Goal: Task Accomplishment & Management: Complete application form

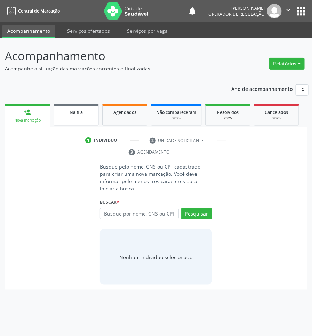
click at [88, 124] on link "Na fila" at bounding box center [76, 115] width 45 height 22
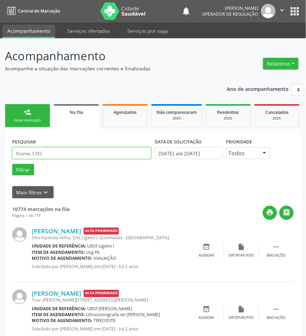
click at [108, 150] on input "text" at bounding box center [81, 153] width 139 height 12
type input "706206560348867"
click at [12, 164] on button "Filtrar" at bounding box center [23, 170] width 22 height 12
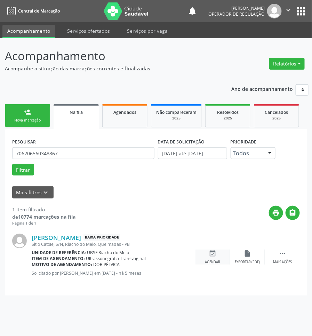
click at [213, 263] on div "Agendar" at bounding box center [212, 262] width 15 height 5
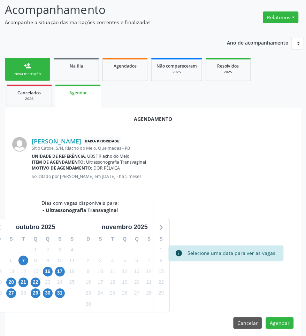
scroll to position [52, 0]
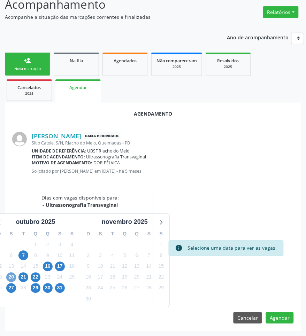
click at [13, 279] on span "20" at bounding box center [11, 277] width 10 height 10
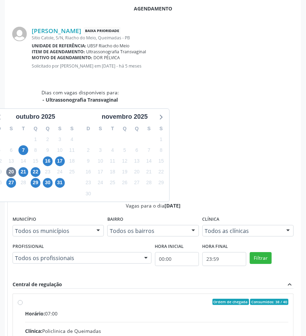
click at [206, 335] on div "Rede: --" at bounding box center [156, 338] width 263 height 7
click at [23, 299] on input "Ordem de chegada Consumidos: 38 / 40 Horário: 07:00 Clínica: Policlinica de Que…" at bounding box center [20, 302] width 5 height 6
radio input "true"
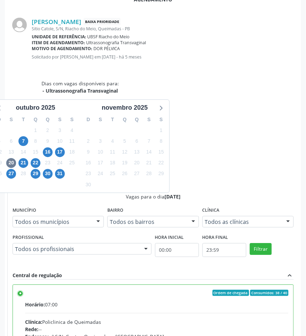
scroll to position [168, 0]
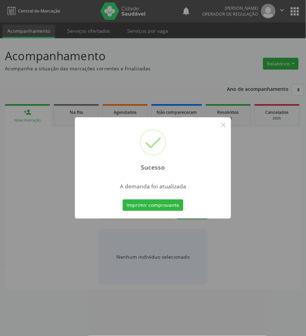
scroll to position [0, 0]
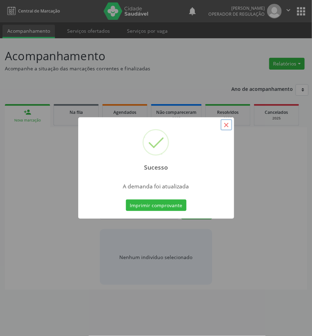
click at [228, 122] on button "×" at bounding box center [227, 125] width 12 height 12
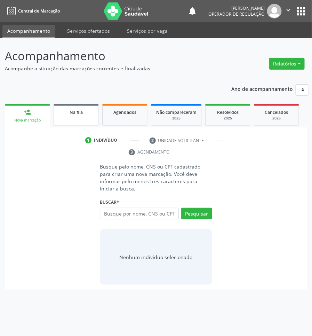
click at [79, 116] on link "Na fila" at bounding box center [76, 115] width 45 height 22
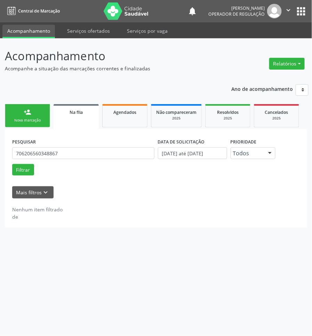
click at [110, 160] on div "PESQUISAR 706206560348867" at bounding box center [83, 149] width 146 height 27
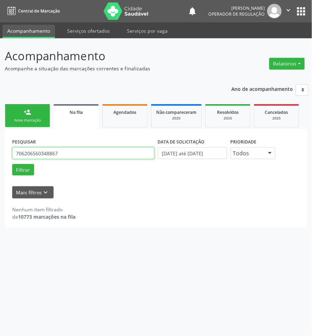
click at [104, 152] on input "706206560348867" at bounding box center [83, 153] width 142 height 12
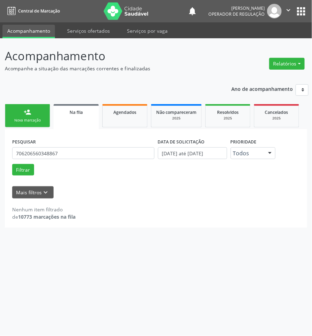
click at [9, 113] on link "person_add Nova marcação" at bounding box center [27, 115] width 45 height 23
click at [76, 114] on span "Na fila" at bounding box center [76, 112] width 13 height 6
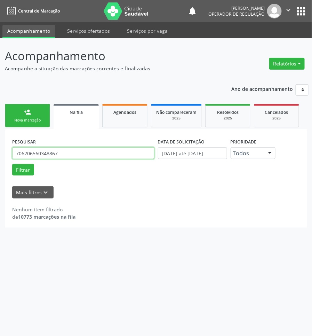
click at [79, 153] on input "706206560348867" at bounding box center [83, 153] width 142 height 12
click at [55, 158] on input "70620656034886770" at bounding box center [83, 153] width 142 height 12
type input "707807654937517"
click at [12, 164] on button "Filtrar" at bounding box center [23, 170] width 22 height 12
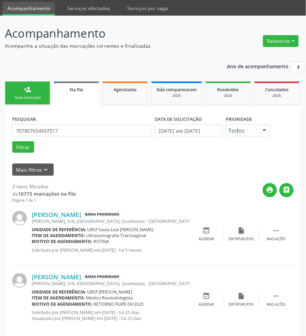
scroll to position [33, 0]
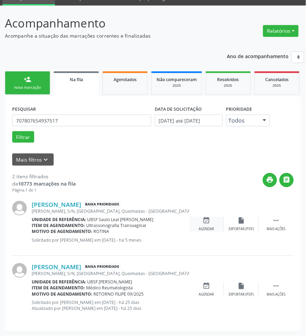
click at [203, 219] on icon "event_available" at bounding box center [207, 221] width 8 height 8
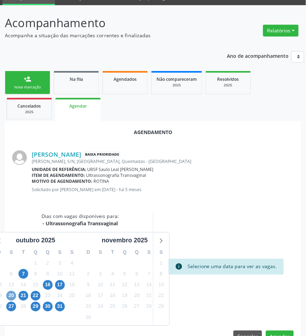
click at [16, 295] on span "20" at bounding box center [11, 296] width 10 height 10
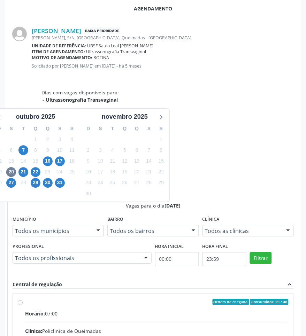
click at [23, 299] on input "Ordem de chegada Consumidos: 39 / 40 Horário: 07:00 Clínica: Policlinica de Que…" at bounding box center [20, 302] width 5 height 6
radio input "true"
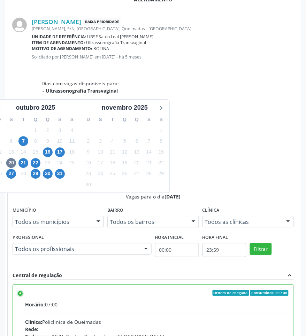
scroll to position [168, 0]
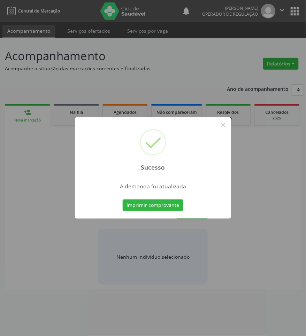
scroll to position [0, 0]
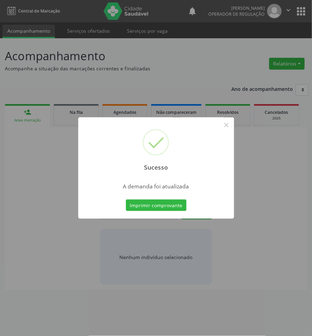
click at [142, 198] on div "Imprimir comprovante Cancel" at bounding box center [156, 205] width 64 height 15
click at [144, 202] on button "Imprimir comprovante" at bounding box center [156, 205] width 61 height 12
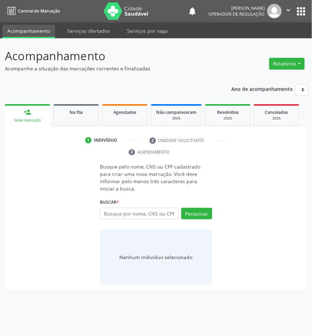
click at [34, 112] on link "person_add Nova marcação" at bounding box center [27, 115] width 45 height 23
click at [80, 110] on span "Na fila" at bounding box center [76, 112] width 13 height 6
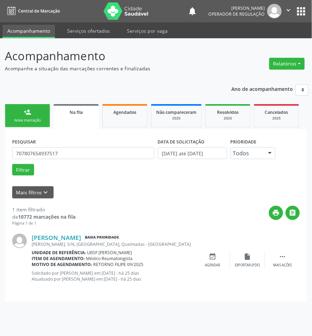
click at [42, 122] on div "Nova marcação" at bounding box center [27, 120] width 35 height 5
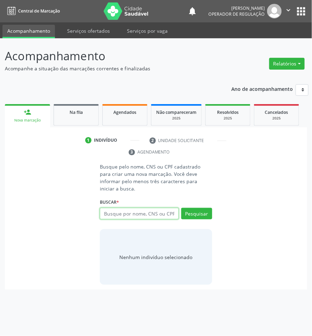
click at [138, 208] on input "text" at bounding box center [139, 214] width 79 height 12
type input "708102542594235"
click at [102, 210] on input "708102542594235" at bounding box center [102, 217] width 0 height 14
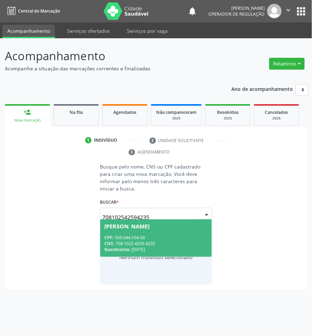
click at [177, 225] on span "[PERSON_NAME] CPF: 569.044.104-00 CNS: 708 1025 4259 4235 Nascimento: [DATE]" at bounding box center [155, 237] width 111 height 37
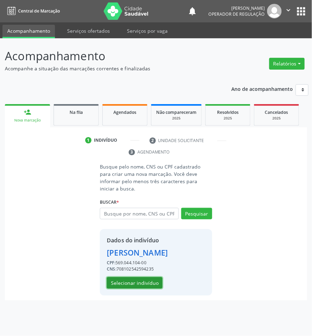
click at [147, 277] on button "Selecionar indivíduo" at bounding box center [135, 283] width 56 height 12
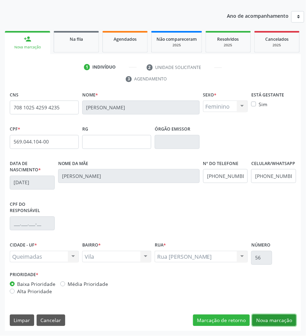
click at [260, 322] on button "Nova marcação" at bounding box center [274, 321] width 44 height 12
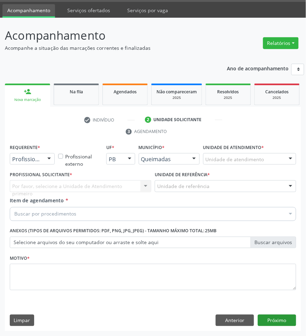
scroll to position [21, 0]
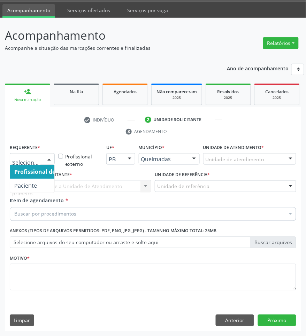
drag, startPoint x: 42, startPoint y: 160, endPoint x: 40, endPoint y: 176, distance: 16.2
click at [42, 161] on div at bounding box center [32, 159] width 45 height 12
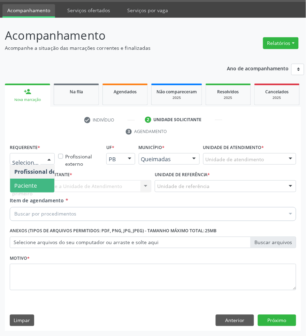
click at [39, 179] on span "Paciente" at bounding box center [44, 186] width 68 height 14
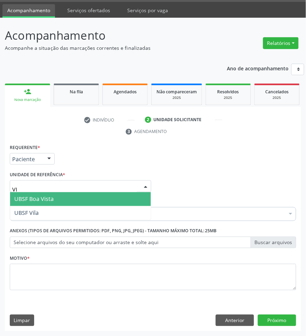
type input "VIL"
click at [53, 200] on span "UBSF Vila" at bounding box center [80, 199] width 141 height 14
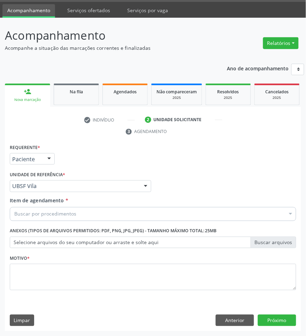
scroll to position [0, 0]
click at [103, 209] on div "Buscar por procedimentos" at bounding box center [153, 214] width 286 height 14
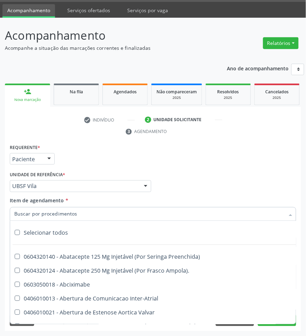
paste input "ORTOPEDISTA"
type input "ORTOPEDISTA"
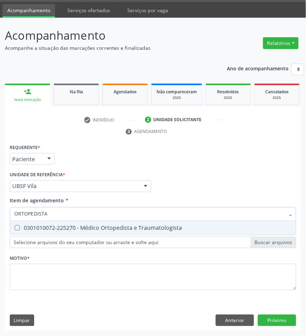
click at [97, 235] on div "Selecionar todos 0301010072-225270 - Médico Ortopedista e Traumatologista Nenhu…" at bounding box center [153, 228] width 286 height 14
drag, startPoint x: 96, startPoint y: 225, endPoint x: 89, endPoint y: 232, distance: 9.9
click at [96, 225] on div "0301010072-225270 - Médico Ortopedista e Traumatologista" at bounding box center [152, 228] width 277 height 6
checkbox Traumatologista "true"
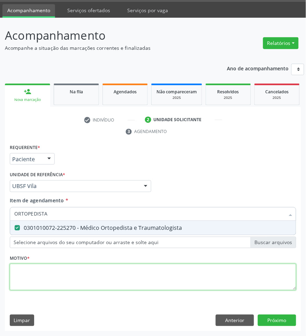
click at [62, 280] on div "Requerente * Paciente Profissional de Saúde Paciente Nenhum resultado encontrad…" at bounding box center [153, 221] width 286 height 158
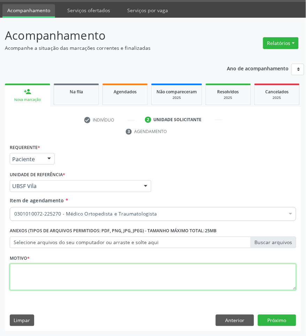
click at [182, 273] on textarea at bounding box center [153, 277] width 286 height 26
paste textarea "RETORNO"
type textarea "RETORNO WAERSON"
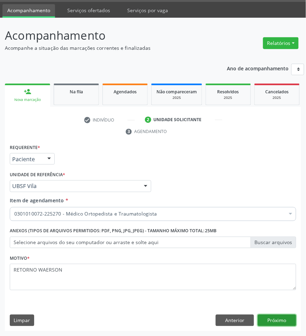
click at [277, 324] on button "Próximo" at bounding box center [277, 321] width 38 height 12
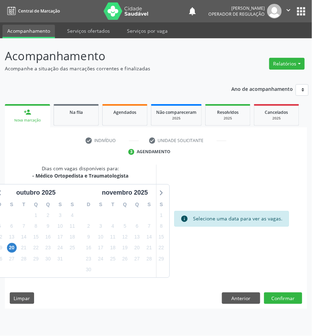
click at [17, 249] on div "20" at bounding box center [12, 247] width 12 height 11
click at [14, 248] on span "20" at bounding box center [12, 248] width 10 height 10
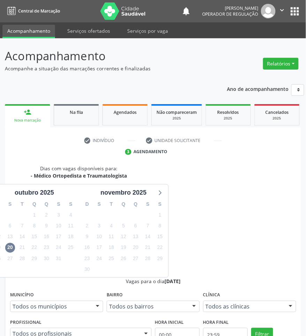
radio input "true"
click at [86, 256] on span "23" at bounding box center [87, 259] width 10 height 10
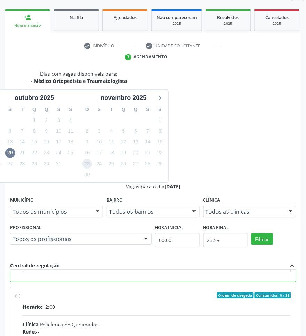
scroll to position [0, 0]
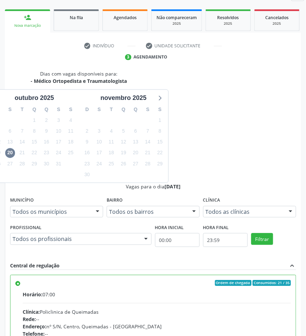
click at [168, 270] on div "Ordem de chegada Consumidos: 21 / 35 Horário: 07:00 Clínica: Policlinica de Que…" at bounding box center [153, 339] width 286 height 139
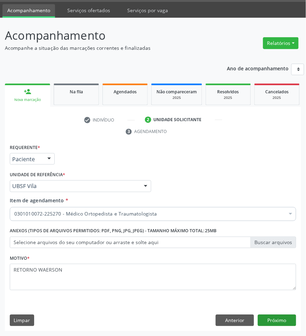
scroll to position [21, 0]
click at [279, 324] on button "Próximo" at bounding box center [277, 321] width 38 height 12
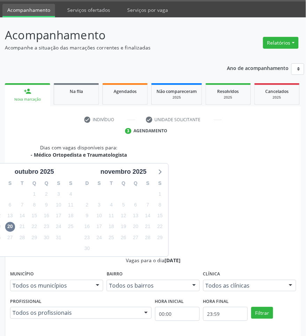
click at [65, 233] on div "1" at bounding box center [71, 237] width 12 height 11
click at [60, 233] on span "31" at bounding box center [59, 238] width 10 height 10
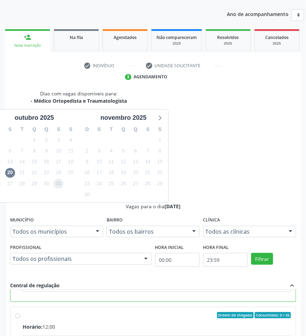
scroll to position [95, 0]
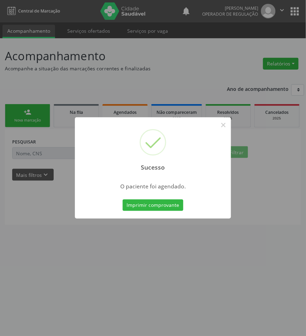
scroll to position [0, 0]
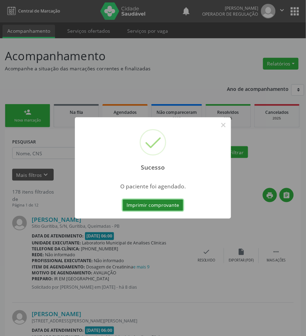
click at [169, 208] on button "Imprimir comprovante" at bounding box center [152, 205] width 61 height 12
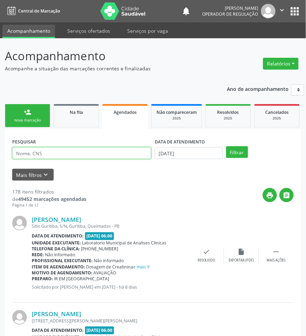
click at [98, 152] on input "text" at bounding box center [81, 153] width 139 height 12
paste input "708 1025 4259 4235"
type input "708 1025 4259 4235"
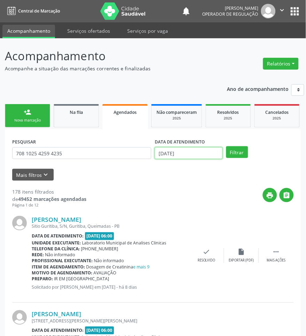
drag, startPoint x: 198, startPoint y: 154, endPoint x: 197, endPoint y: 160, distance: 6.4
click at [198, 157] on input "[DATE]" at bounding box center [189, 153] width 68 height 12
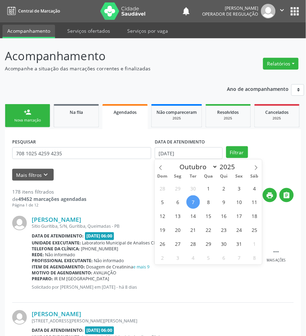
click at [197, 199] on span "7" at bounding box center [193, 202] width 14 height 14
type input "[DATE]"
click at [241, 157] on button "Filtrar" at bounding box center [237, 152] width 22 height 12
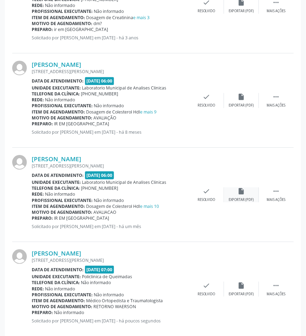
scroll to position [262, 0]
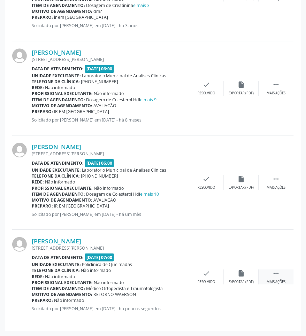
click at [273, 277] on div " Mais ações" at bounding box center [276, 276] width 35 height 15
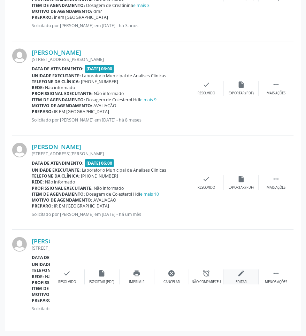
click at [250, 278] on div "edit Editar" at bounding box center [241, 276] width 35 height 15
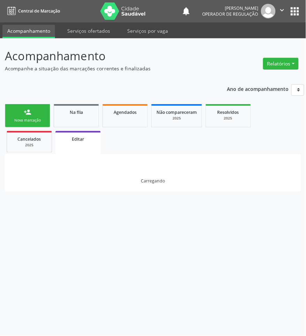
scroll to position [0, 0]
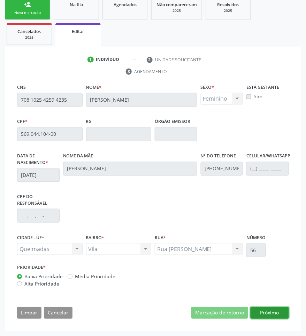
click at [265, 310] on button "Próximo" at bounding box center [269, 313] width 38 height 12
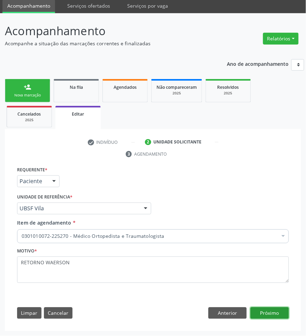
click at [266, 314] on button "Próximo" at bounding box center [269, 313] width 38 height 12
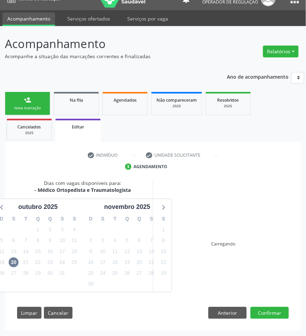
click at [64, 279] on div "7" at bounding box center [62, 284] width 12 height 11
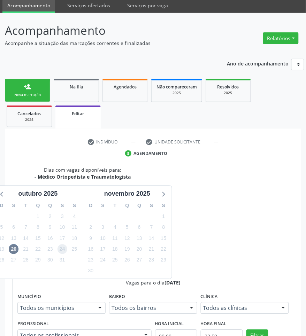
click at [63, 247] on span "24" at bounding box center [62, 249] width 10 height 10
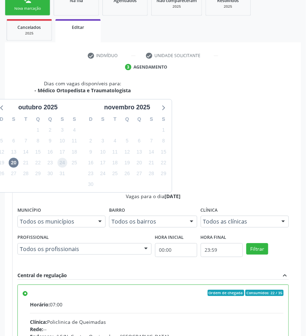
scroll to position [239, 0]
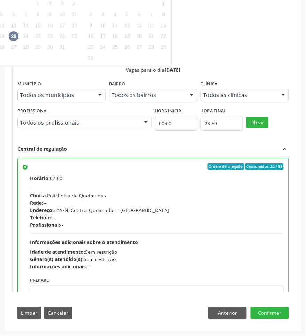
click at [30, 166] on label "Ordem de chegada Consumidos: 22 / 35 Horário: 07:00 Clínica: Policlinica de Que…" at bounding box center [156, 216] width 253 height 107
click at [26, 166] on input "Ordem de chegada Consumidos: 22 / 35 Horário: 07:00 Clínica: Policlinica de Que…" at bounding box center [25, 166] width 5 height 6
click at [60, 312] on button "Cancelar" at bounding box center [58, 313] width 29 height 12
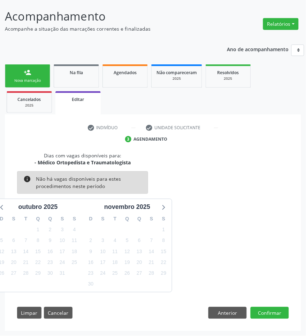
click at [161, 257] on div "22" at bounding box center [164, 262] width 10 height 11
click at [152, 260] on span "21" at bounding box center [151, 263] width 10 height 10
click at [234, 311] on button "Anterior" at bounding box center [227, 313] width 38 height 12
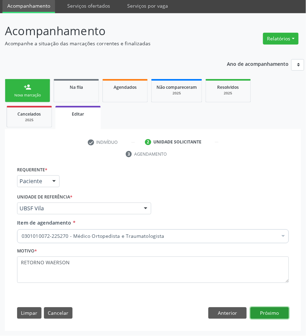
click at [269, 310] on button "Próximo" at bounding box center [269, 313] width 38 height 12
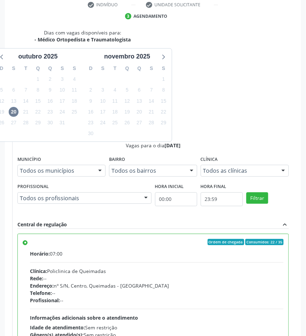
scroll to position [239, 0]
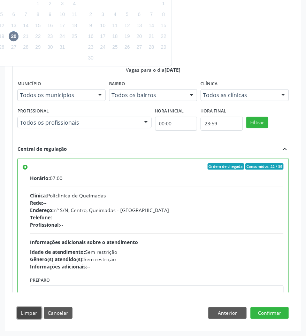
click at [22, 317] on button "Limpar" at bounding box center [29, 313] width 24 height 12
radio input "false"
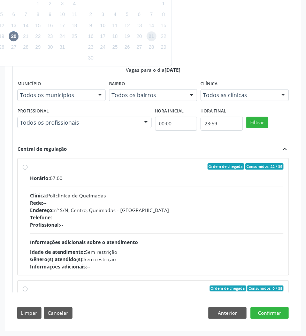
click at [147, 38] on span "21" at bounding box center [151, 36] width 10 height 10
click at [282, 310] on button "Confirmar" at bounding box center [269, 313] width 38 height 12
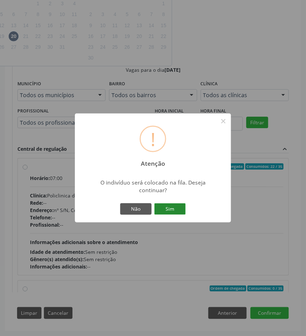
click at [176, 206] on button "Sim" at bounding box center [169, 209] width 31 height 12
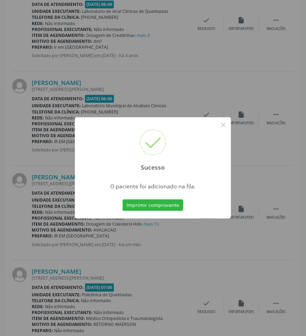
scroll to position [0, 0]
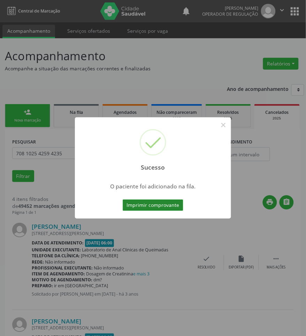
click at [178, 208] on button "Imprimir comprovante" at bounding box center [152, 205] width 61 height 12
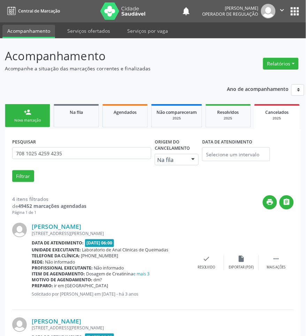
click at [23, 114] on link "person_add Nova marcação" at bounding box center [27, 115] width 45 height 23
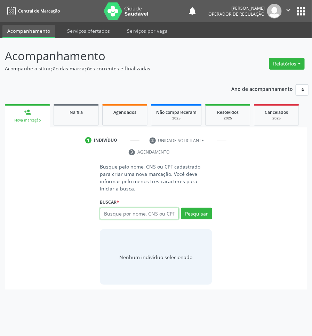
click at [119, 208] on input "text" at bounding box center [139, 214] width 79 height 12
type input "700309943959837"
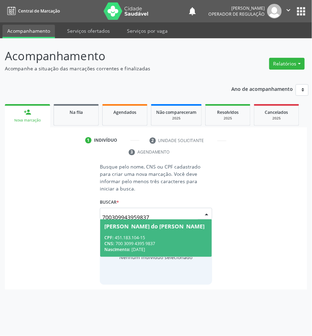
click at [167, 210] on input "700309943959837" at bounding box center [149, 217] width 95 height 14
click at [154, 246] on div "Nascimento: [DATE]" at bounding box center [155, 249] width 103 height 6
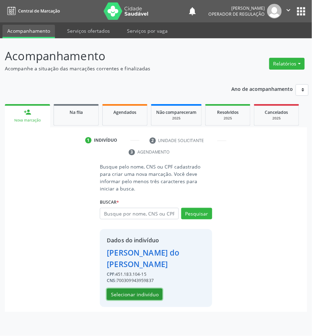
click at [127, 288] on button "Selecionar indivíduo" at bounding box center [135, 294] width 56 height 12
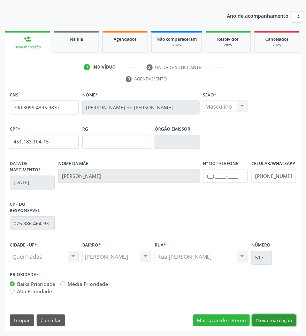
click at [263, 323] on button "Nova marcação" at bounding box center [274, 321] width 44 height 12
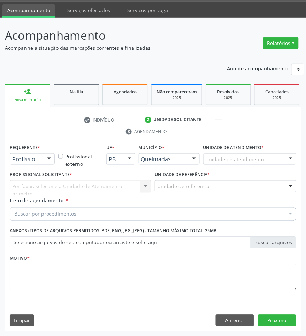
scroll to position [21, 0]
drag, startPoint x: 35, startPoint y: 158, endPoint x: 33, endPoint y: 183, distance: 25.2
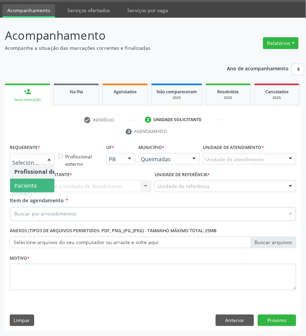
click at [36, 188] on span "Paciente" at bounding box center [25, 186] width 23 height 8
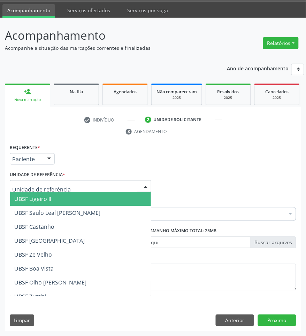
click at [63, 183] on div at bounding box center [80, 186] width 141 height 12
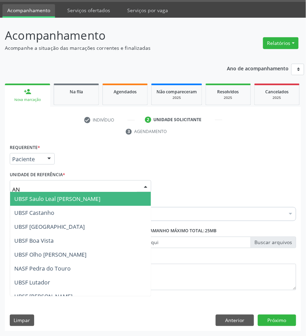
type input "ANI"
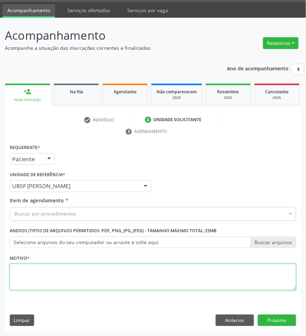
click at [43, 272] on textarea at bounding box center [153, 277] width 286 height 26
paste textarea "RETORNO MARCIO"
type textarea "RETORNO MARCIO"
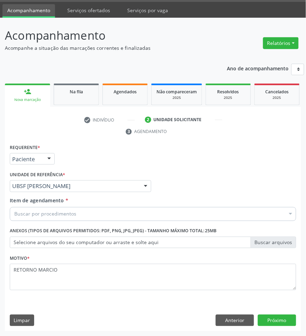
click at [46, 217] on div "Buscar por procedimentos" at bounding box center [153, 214] width 286 height 14
paste input "ORTOPEDISTA"
type input "ORTOPEDISTA"
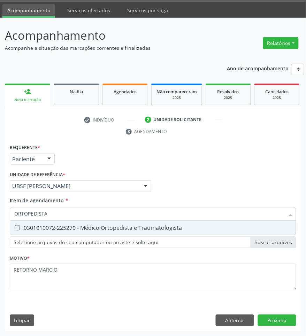
click at [49, 229] on div "0301010072-225270 - Médico Ortopedista e Traumatologista" at bounding box center [152, 228] width 277 height 6
checkbox Traumatologista "true"
click at [281, 326] on div "Requerente * Paciente Profissional de Saúde Paciente Nenhum resultado encontrad…" at bounding box center [153, 236] width 296 height 189
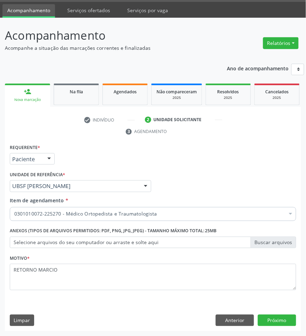
scroll to position [0, 0]
click at [279, 319] on button "Próximo" at bounding box center [277, 321] width 38 height 12
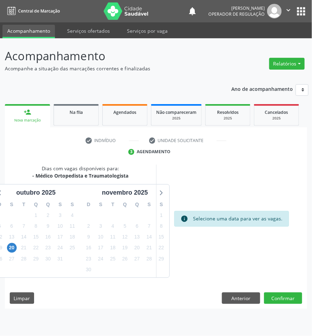
click at [95, 256] on div "24" at bounding box center [101, 258] width 12 height 11
click at [103, 258] on span "24" at bounding box center [101, 259] width 10 height 10
click at [290, 302] on button "Confirmar" at bounding box center [283, 298] width 38 height 12
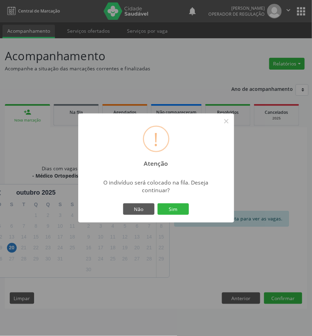
click at [158, 203] on button "Sim" at bounding box center [173, 209] width 31 height 12
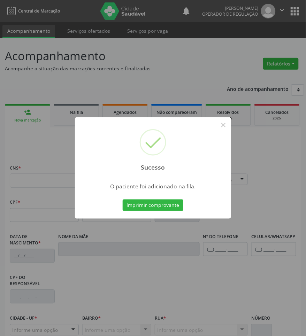
click at [282, 195] on div "Sucesso × O paciente foi adicionado na fila. Imprimir comprovante Cancel" at bounding box center [153, 168] width 306 height 336
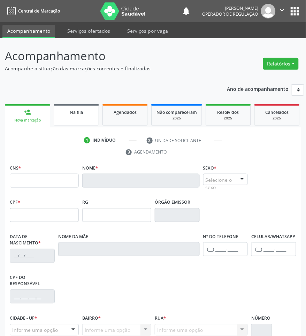
click at [78, 114] on span "Na fila" at bounding box center [76, 112] width 13 height 6
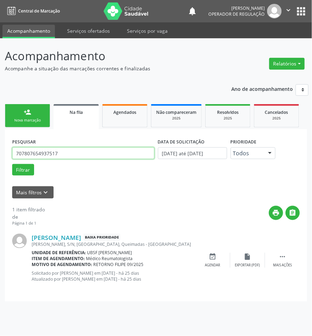
click at [73, 151] on input "707807654937517" at bounding box center [83, 153] width 142 height 12
click at [73, 155] on input "707807654937517" at bounding box center [83, 153] width 142 height 12
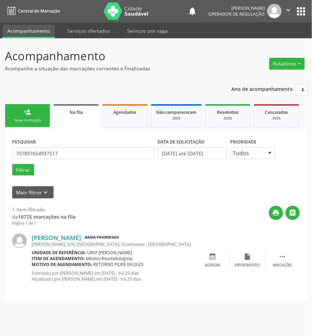
click at [19, 118] on div "Nova marcação" at bounding box center [27, 120] width 35 height 5
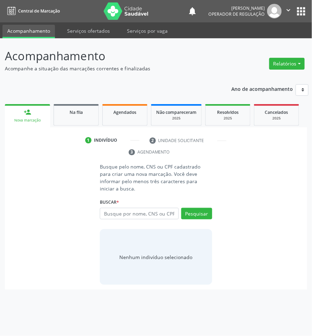
click at [33, 110] on link "person_add Nova marcação" at bounding box center [27, 115] width 45 height 23
click at [147, 208] on input "text" at bounding box center [139, 214] width 79 height 12
click at [148, 212] on input "text" at bounding box center [139, 214] width 79 height 12
paste input "706008881823245"
type input "706008881823245"
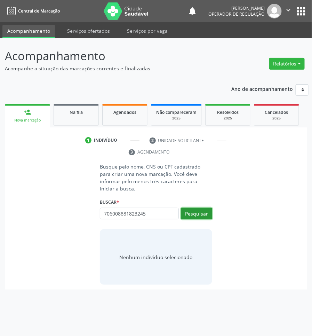
click at [199, 208] on button "Pesquisar" at bounding box center [196, 214] width 31 height 12
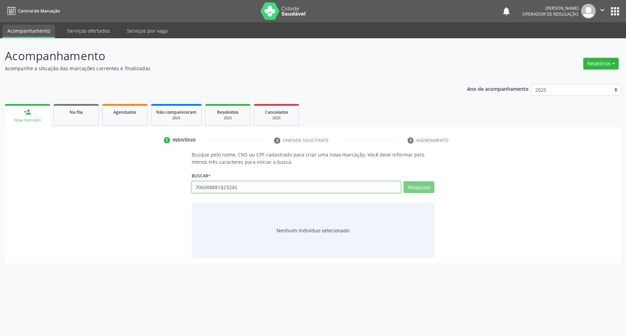
click at [312, 191] on input "706008881823245" at bounding box center [297, 187] width 210 height 12
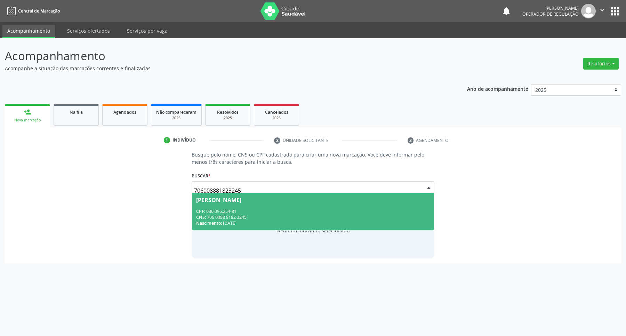
click at [310, 209] on div "CPF: 036.096.254-81" at bounding box center [313, 211] width 234 height 6
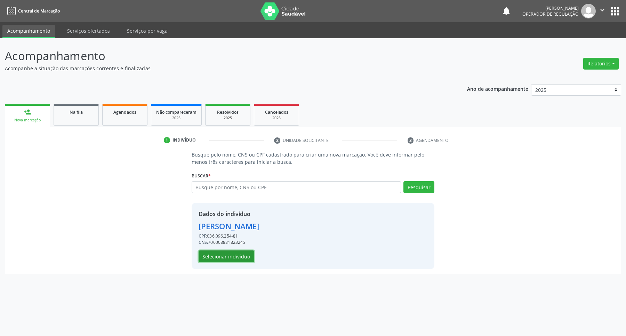
click at [231, 258] on button "Selecionar indivíduo" at bounding box center [227, 257] width 56 height 12
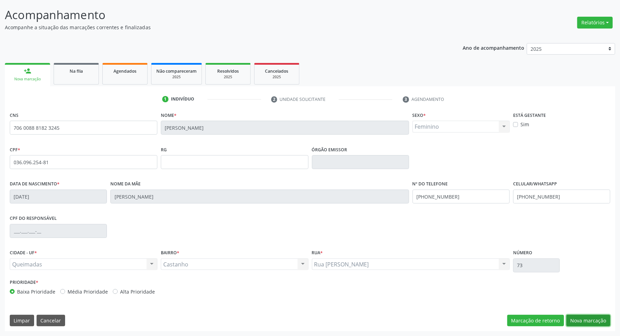
drag, startPoint x: 603, startPoint y: 320, endPoint x: 189, endPoint y: 190, distance: 434.2
click at [312, 320] on button "Nova marcação" at bounding box center [588, 321] width 44 height 12
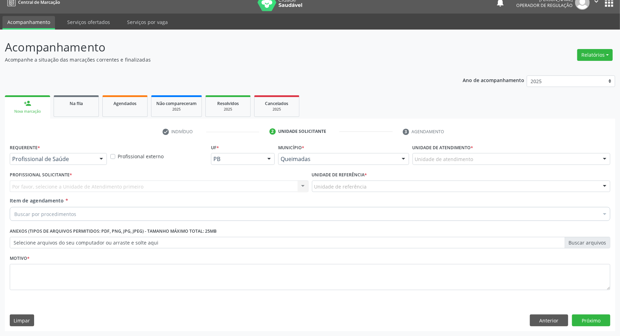
scroll to position [9, 0]
drag, startPoint x: 64, startPoint y: 159, endPoint x: 61, endPoint y: 187, distance: 28.0
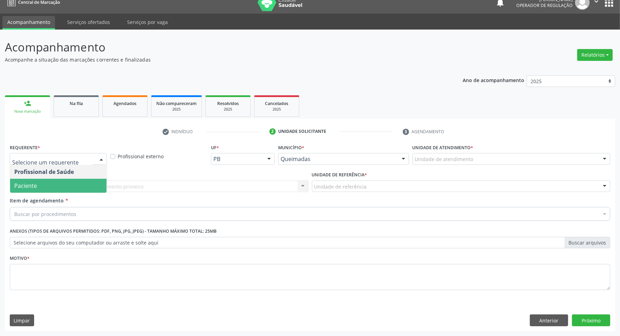
click at [61, 193] on div "Profissional Solicitante * Por favor, selecione a Unidade de Atendimento primei…" at bounding box center [159, 183] width 302 height 27
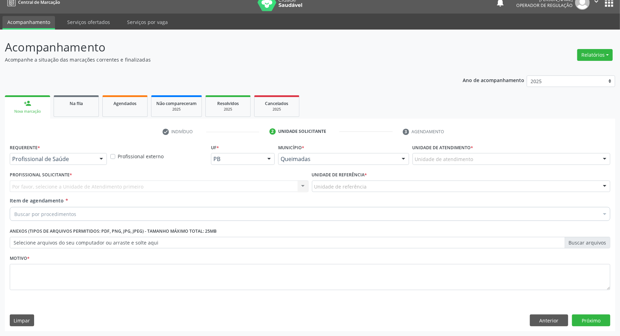
click at [81, 183] on div "Por favor, selecione a Unidade de Atendimento primeiro Nenhum resultado encontr…" at bounding box center [159, 187] width 299 height 12
drag, startPoint x: 91, startPoint y: 159, endPoint x: 89, endPoint y: 164, distance: 5.8
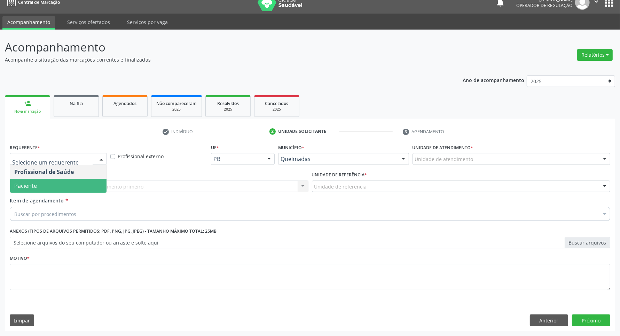
click at [85, 184] on span "Paciente" at bounding box center [58, 186] width 96 height 14
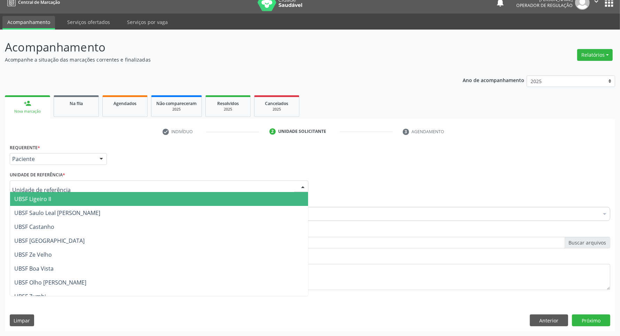
click at [105, 184] on div at bounding box center [159, 187] width 299 height 12
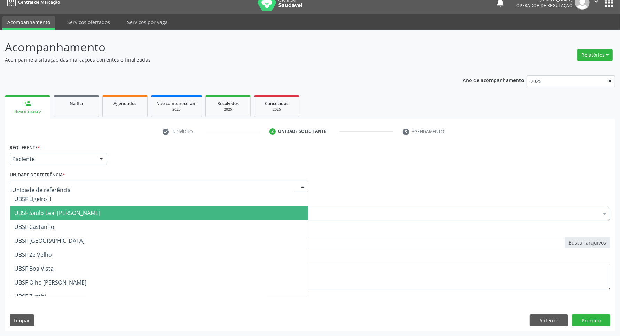
click at [106, 206] on span "UBSF Saulo Leal [PERSON_NAME]" at bounding box center [159, 213] width 298 height 14
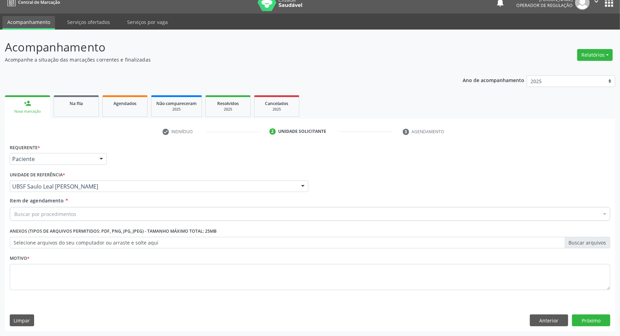
click at [122, 214] on div "Buscar por procedimentos" at bounding box center [310, 214] width 600 height 14
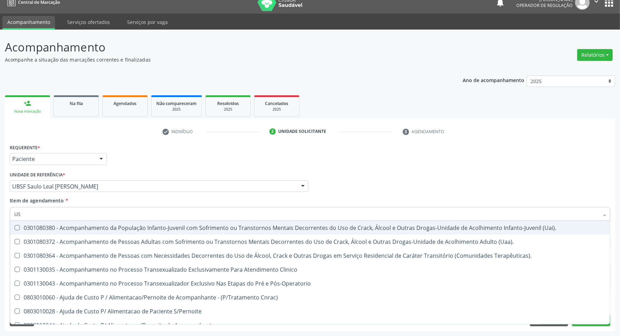
type input "USG"
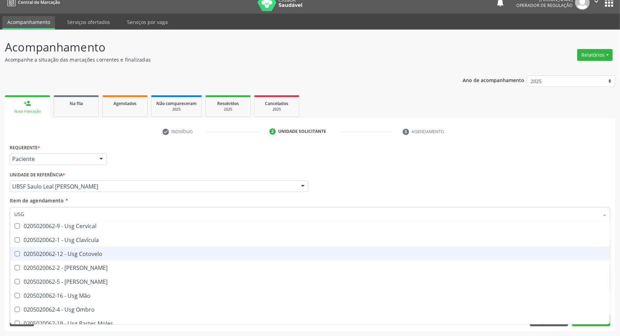
scroll to position [87, 0]
click at [102, 254] on div "0205020062-16 - Usg Mão" at bounding box center [309, 253] width 591 height 6
checkbox Mão "true"
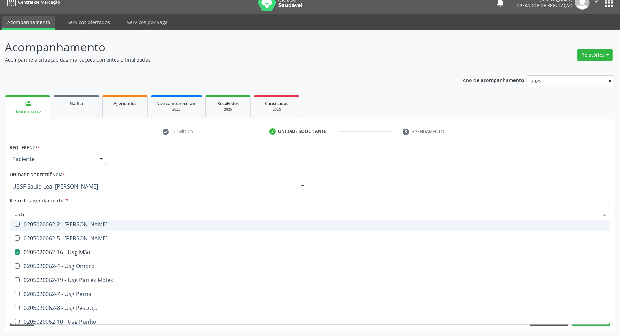
click at [140, 162] on div "Requerente * Paciente Profissional de Saúde Paciente Nenhum resultado encontrad…" at bounding box center [310, 155] width 604 height 27
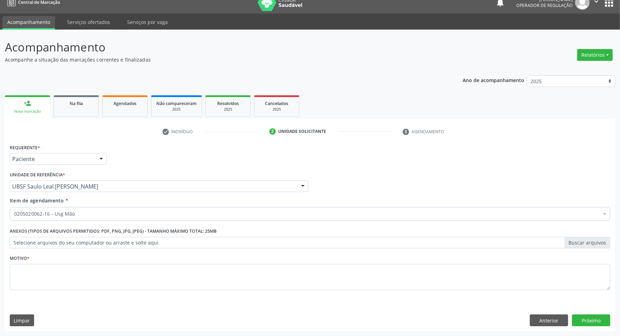
click at [75, 204] on li "Não selecionados" at bounding box center [310, 194] width 600 height 18
click at [312, 286] on textarea at bounding box center [310, 277] width 600 height 26
type textarea "AAA"
click at [312, 319] on button "Próximo" at bounding box center [591, 321] width 38 height 12
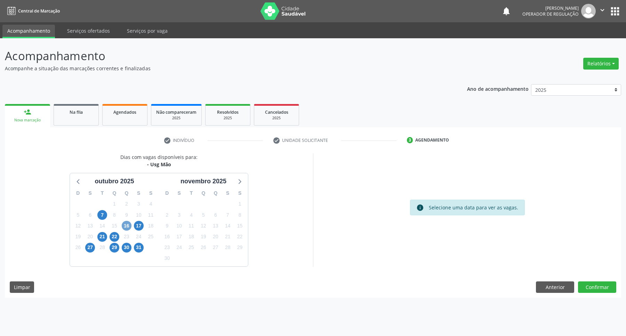
click at [127, 225] on span "16" at bounding box center [127, 226] width 10 height 10
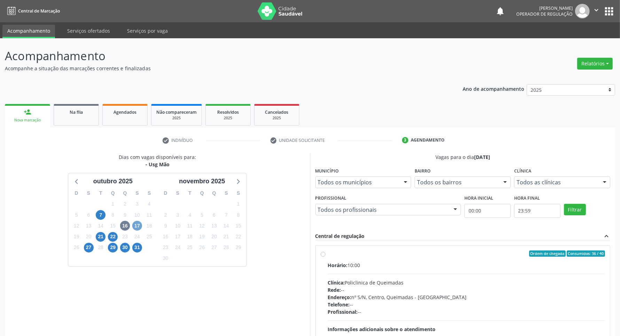
click at [136, 227] on span "17" at bounding box center [137, 226] width 10 height 10
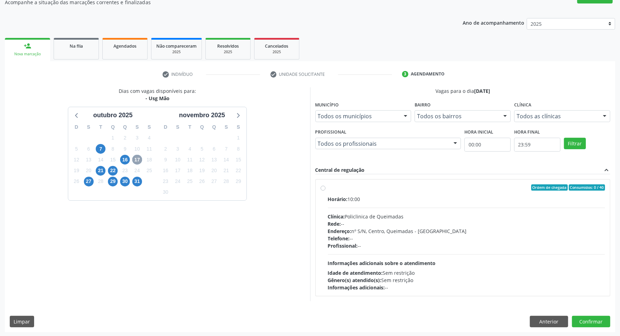
scroll to position [67, 0]
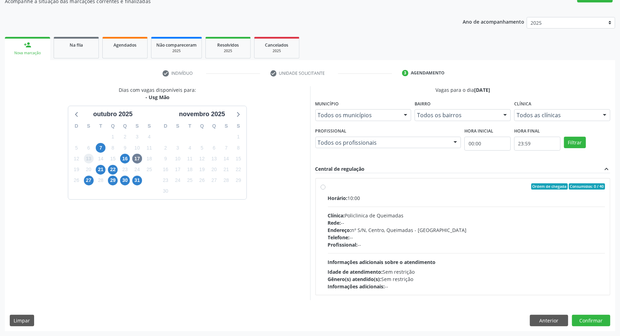
click at [89, 162] on span "13" at bounding box center [89, 159] width 10 height 10
click at [112, 163] on span "15" at bounding box center [113, 159] width 10 height 10
click at [121, 161] on span "16" at bounding box center [125, 159] width 10 height 10
click at [136, 155] on span "17" at bounding box center [137, 159] width 10 height 10
click at [103, 169] on span "21" at bounding box center [101, 170] width 10 height 10
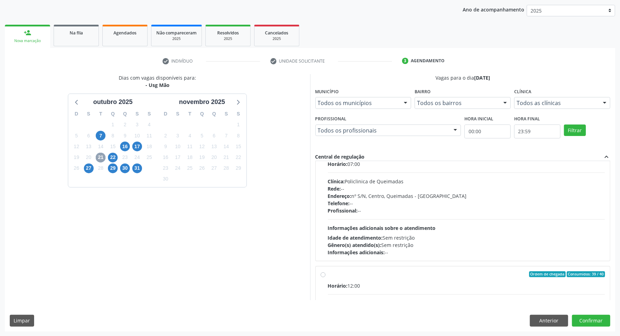
scroll to position [87, 0]
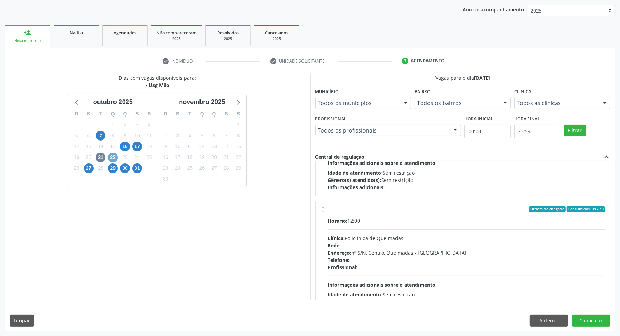
click at [112, 162] on span "22" at bounding box center [113, 158] width 10 height 10
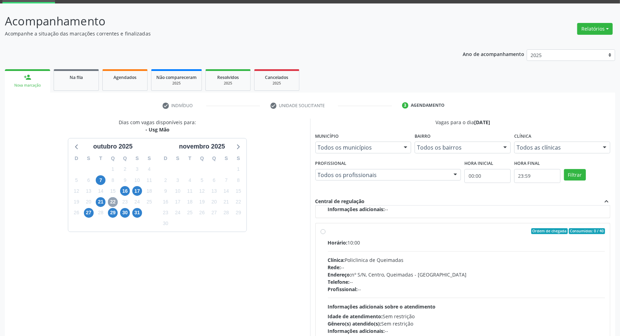
scroll to position [79, 0]
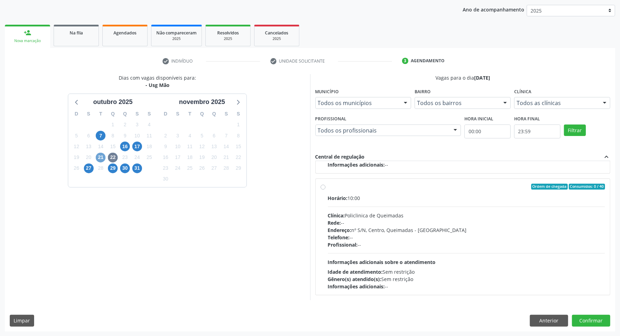
click at [100, 156] on span "21" at bounding box center [101, 158] width 10 height 10
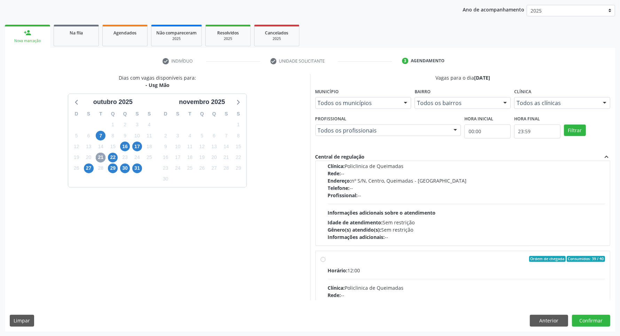
scroll to position [110, 0]
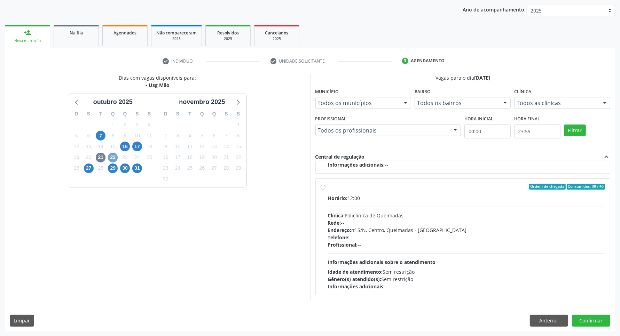
click at [109, 157] on span "22" at bounding box center [113, 158] width 10 height 10
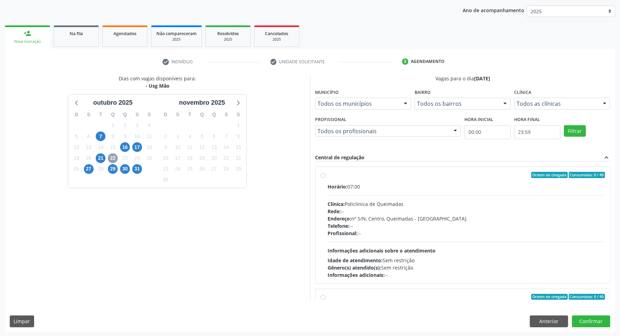
scroll to position [79, 0]
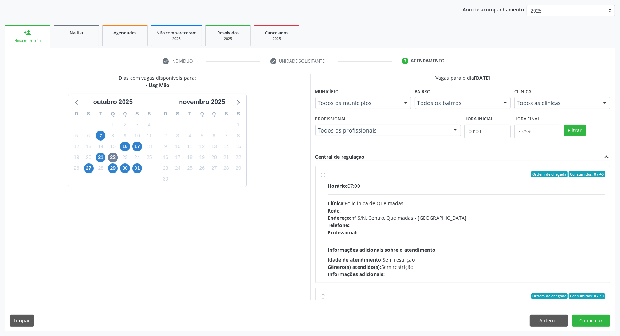
click at [30, 33] on div "person_add" at bounding box center [28, 33] width 8 height 8
